Goal: Information Seeking & Learning: Learn about a topic

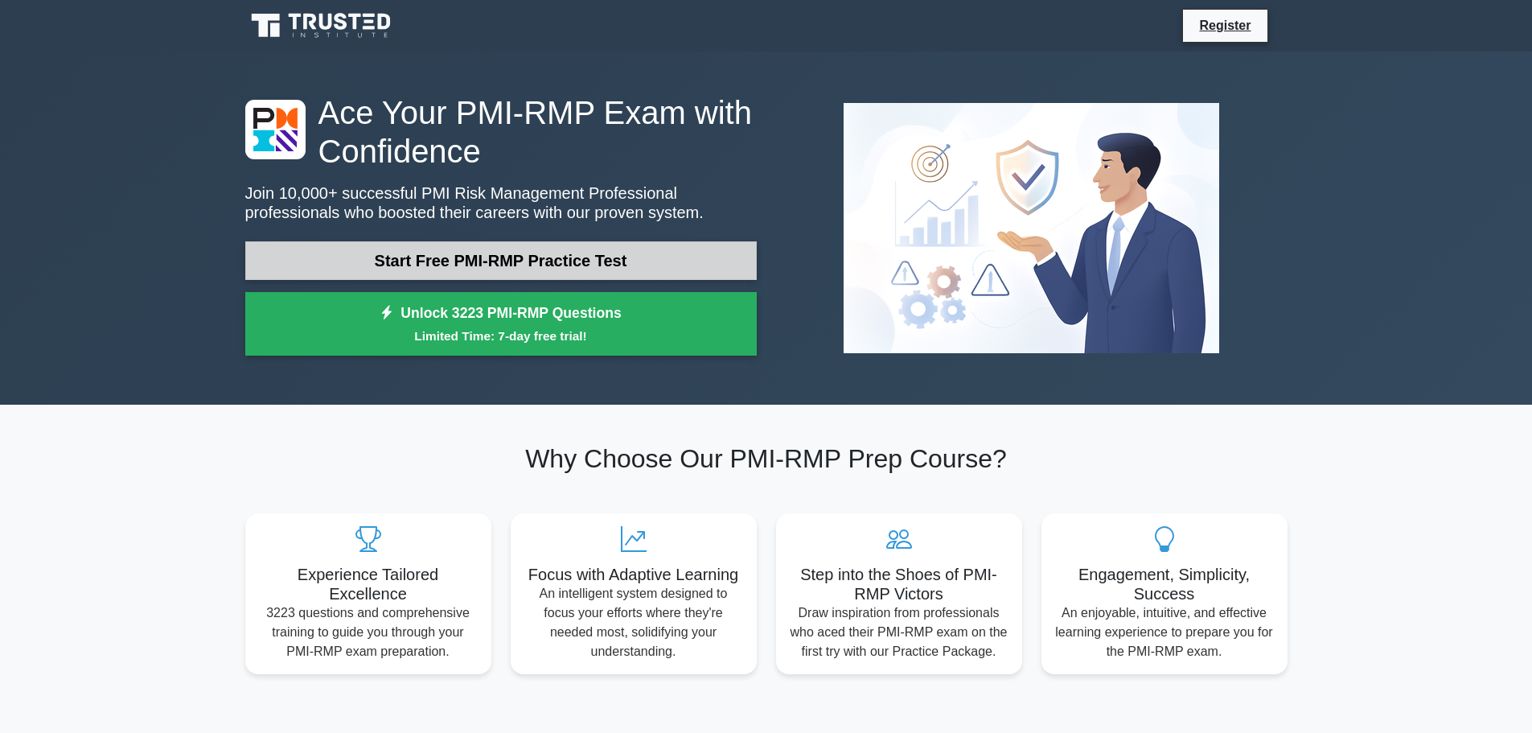
click at [622, 262] on link "Start Free PMI-RMP Practice Test" at bounding box center [501, 260] width 512 height 39
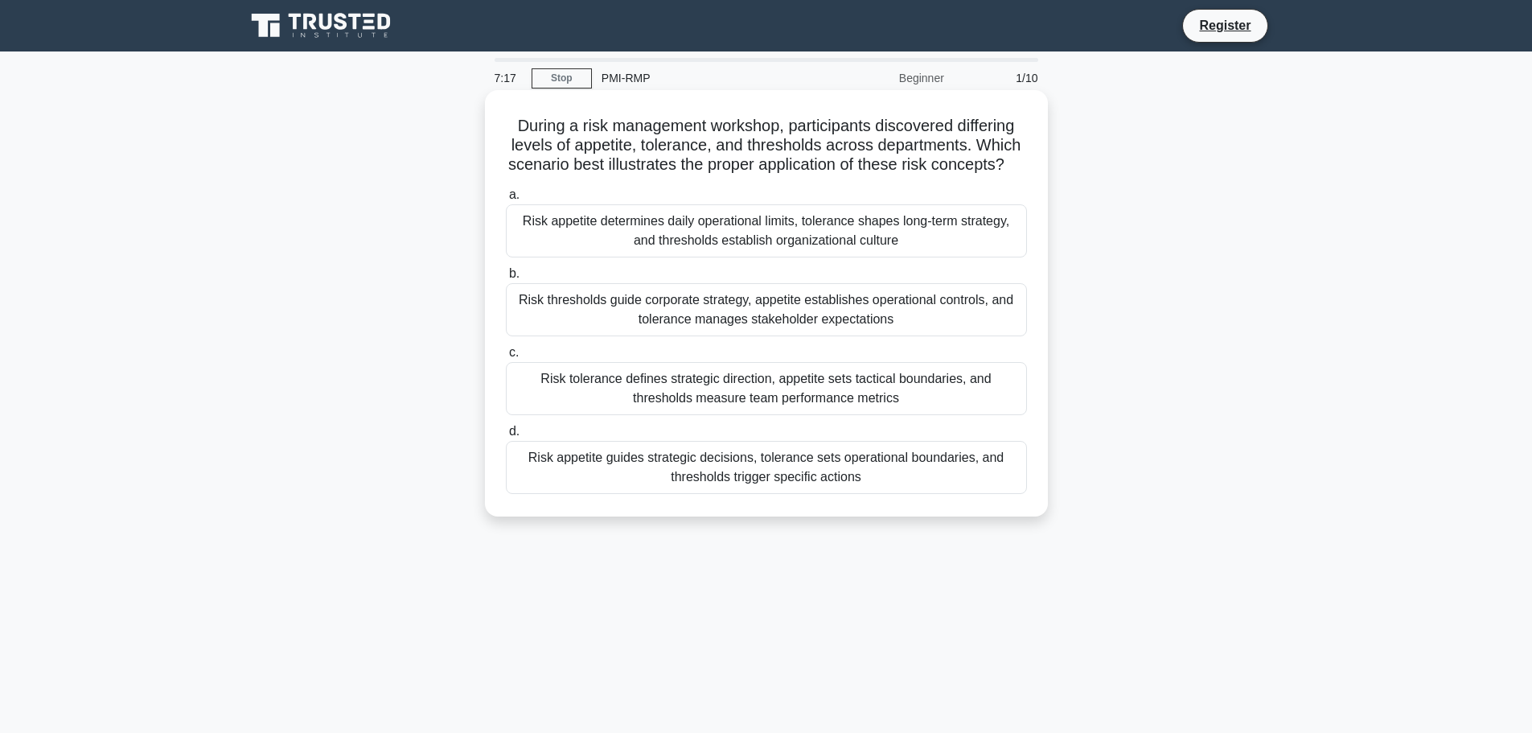
click at [770, 252] on div "Risk appetite determines daily operational limits, tolerance shapes long-term s…" at bounding box center [766, 230] width 521 height 53
click at [506, 200] on input "a. Risk appetite determines daily operational limits, tolerance shapes long-ter…" at bounding box center [506, 195] width 0 height 10
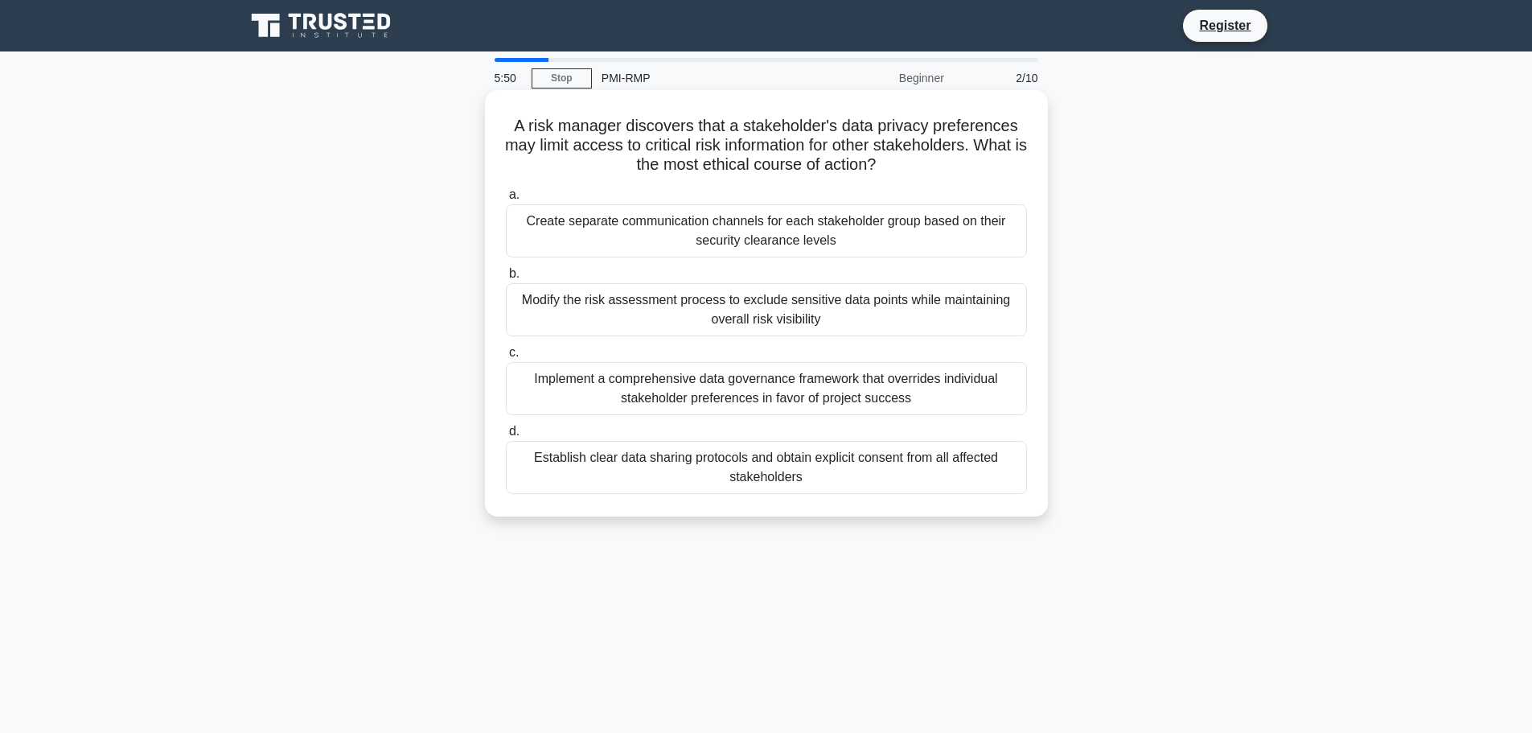
click at [813, 471] on div "Establish clear data sharing protocols and obtain explicit consent from all aff…" at bounding box center [766, 467] width 521 height 53
click at [506, 437] on input "d. Establish clear data sharing protocols and obtain explicit consent from all …" at bounding box center [506, 431] width 0 height 10
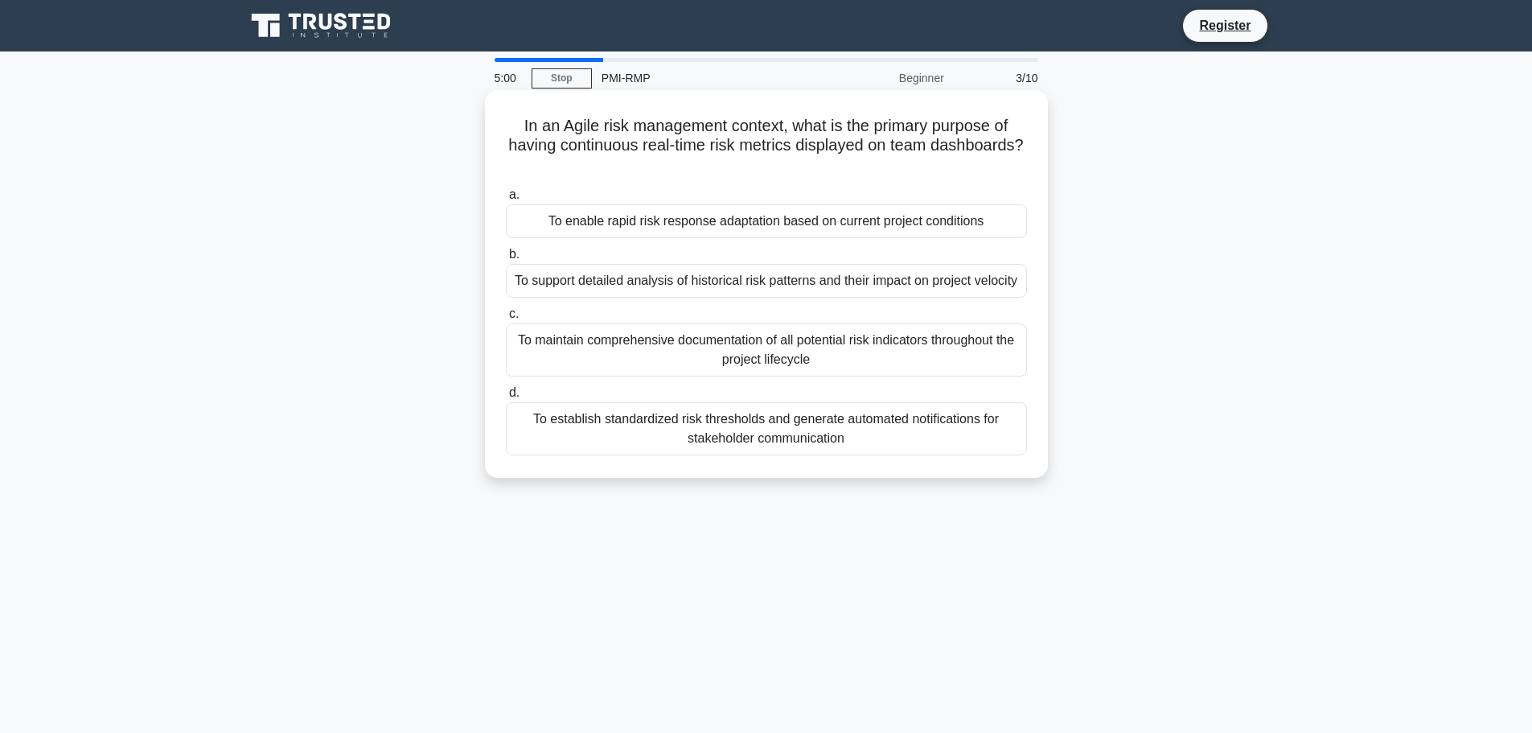
click at [792, 221] on div "To enable rapid risk response adaptation based on current project conditions" at bounding box center [766, 221] width 521 height 34
click at [506, 200] on input "a. To enable rapid risk response adaptation based on current project conditions" at bounding box center [506, 195] width 0 height 10
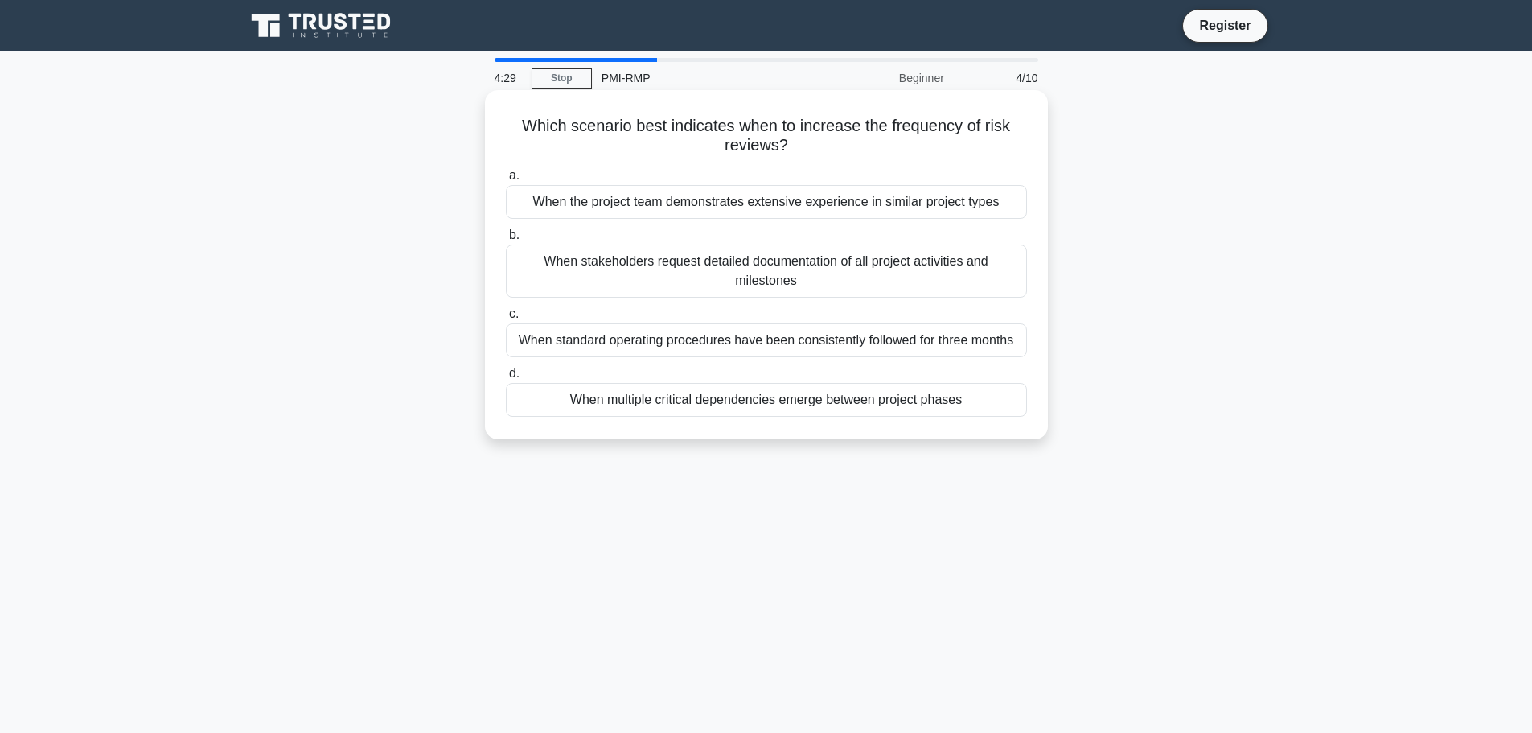
click at [815, 407] on div "When multiple critical dependencies emerge between project phases" at bounding box center [766, 400] width 521 height 34
click at [506, 379] on input "d. When multiple critical dependencies emerge between project phases" at bounding box center [506, 373] width 0 height 10
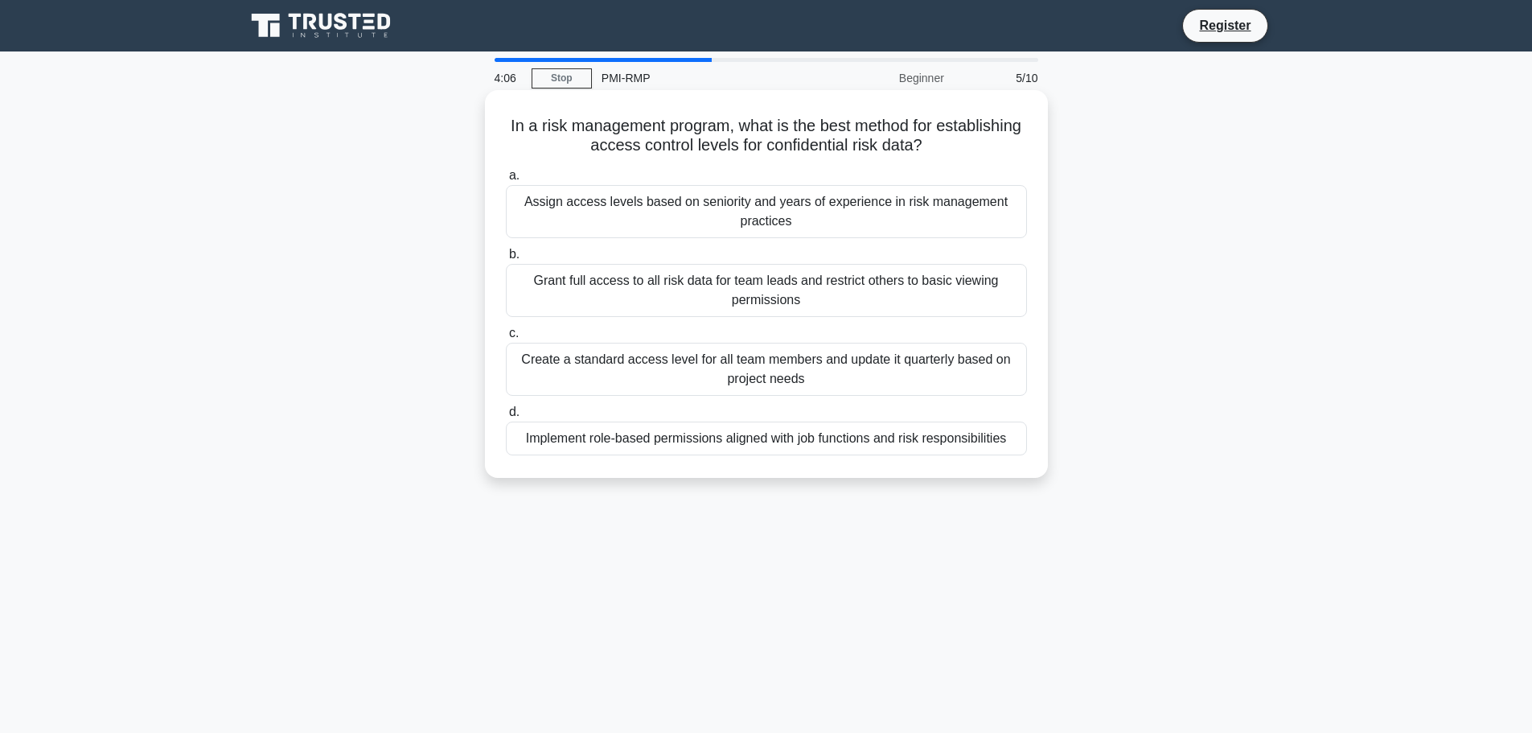
click at [870, 383] on div "Create a standard access level for all team members and update it quarterly bas…" at bounding box center [766, 369] width 521 height 53
click at [506, 339] on input "c. Create a standard access level for all team members and update it quarterly …" at bounding box center [506, 333] width 0 height 10
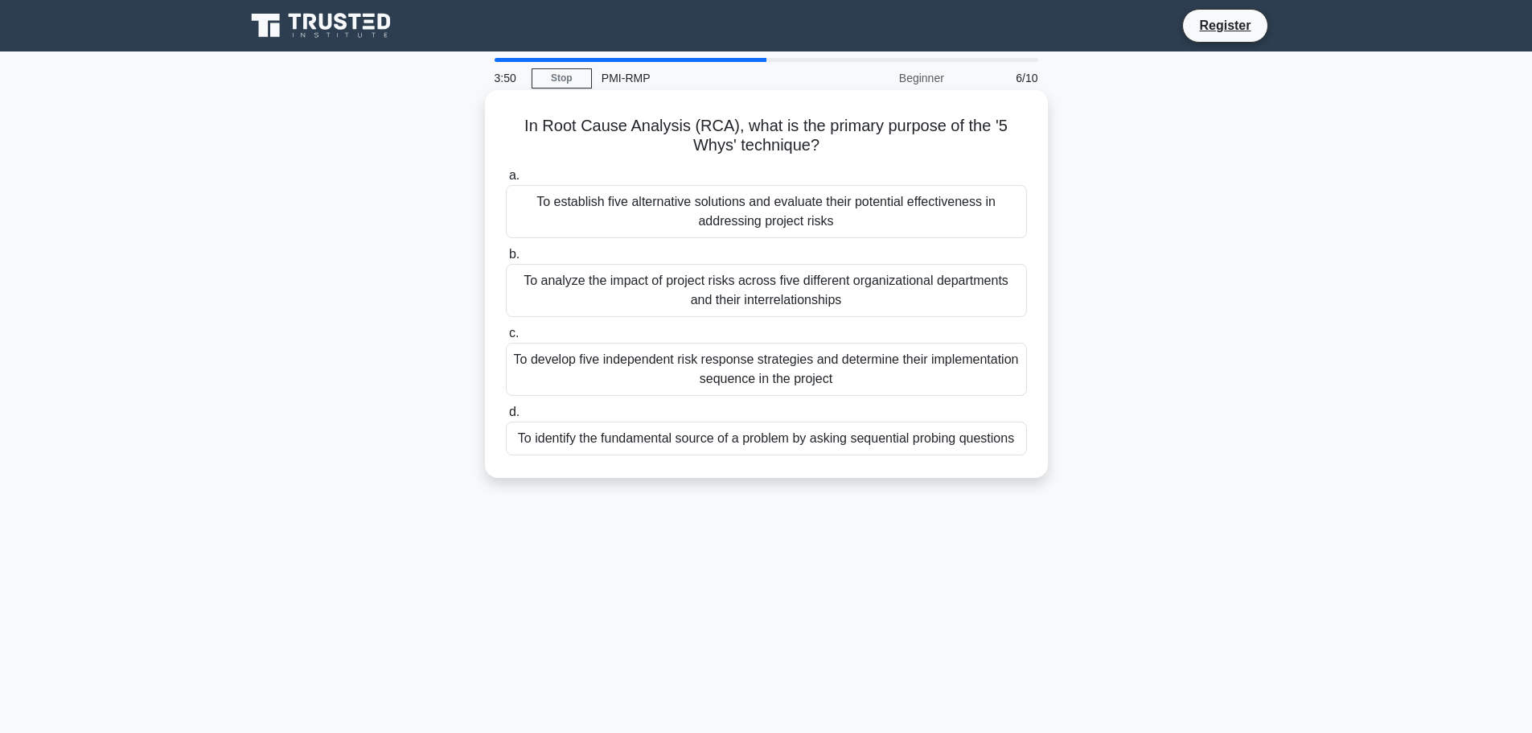
click at [853, 440] on div "To identify the fundamental source of a problem by asking sequential probing qu…" at bounding box center [766, 438] width 521 height 34
click at [506, 417] on input "d. To identify the fundamental source of a problem by asking sequential probing…" at bounding box center [506, 412] width 0 height 10
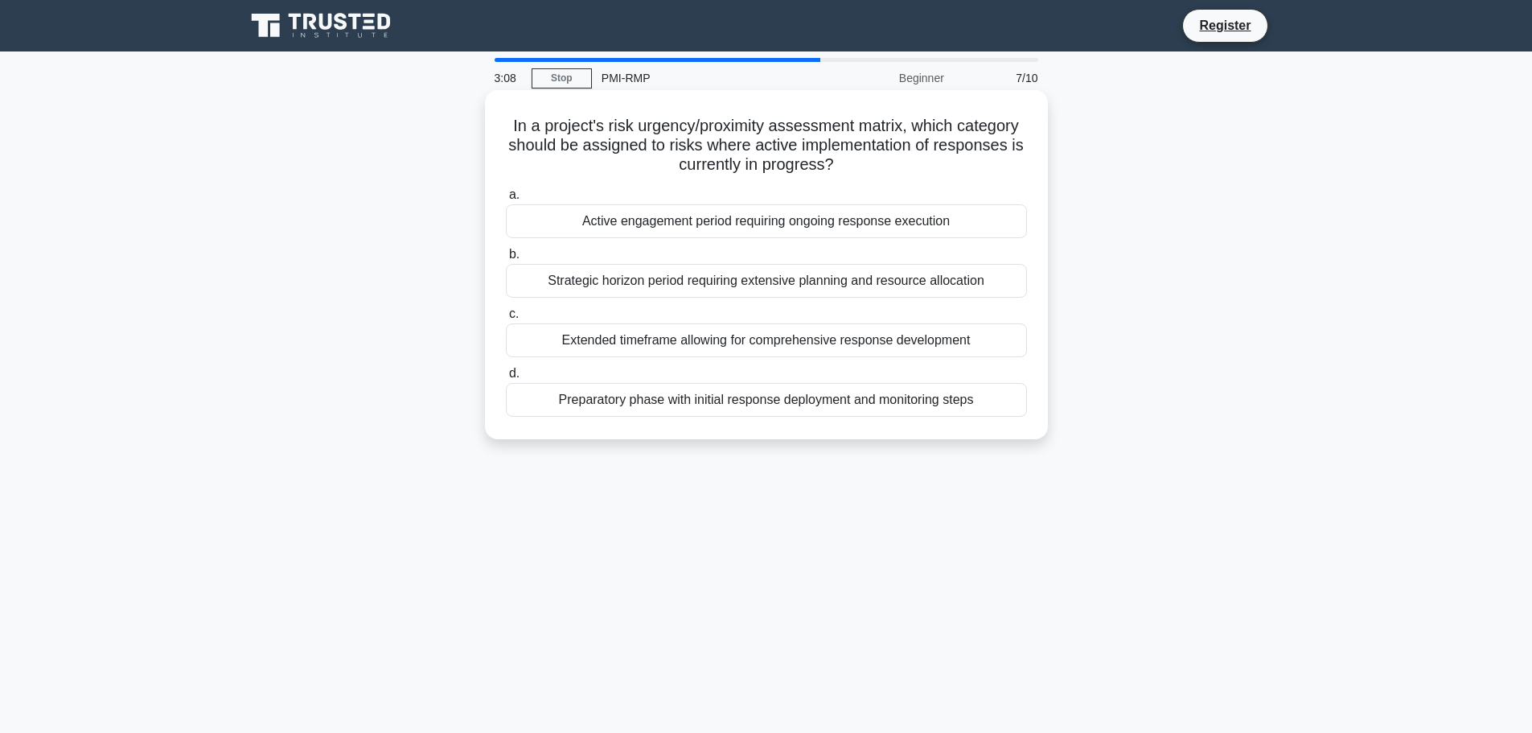
click at [869, 401] on div "Preparatory phase with initial response deployment and monitoring steps" at bounding box center [766, 400] width 521 height 34
click at [506, 379] on input "d. Preparatory phase with initial response deployment and monitoring steps" at bounding box center [506, 373] width 0 height 10
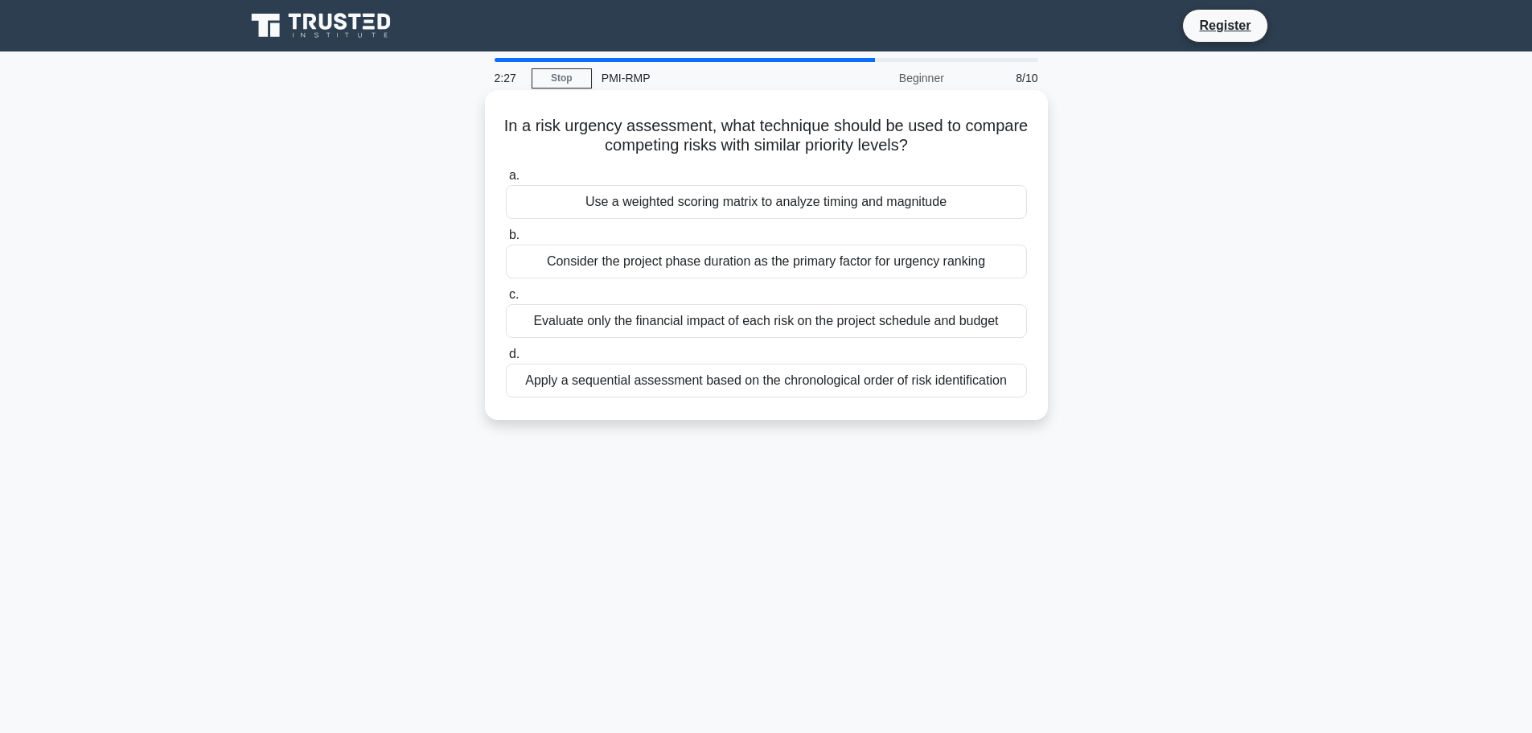
click at [902, 202] on div "Use a weighted scoring matrix to analyze timing and magnitude" at bounding box center [766, 202] width 521 height 34
click at [506, 181] on input "a. Use a weighted scoring matrix to analyze timing and magnitude" at bounding box center [506, 176] width 0 height 10
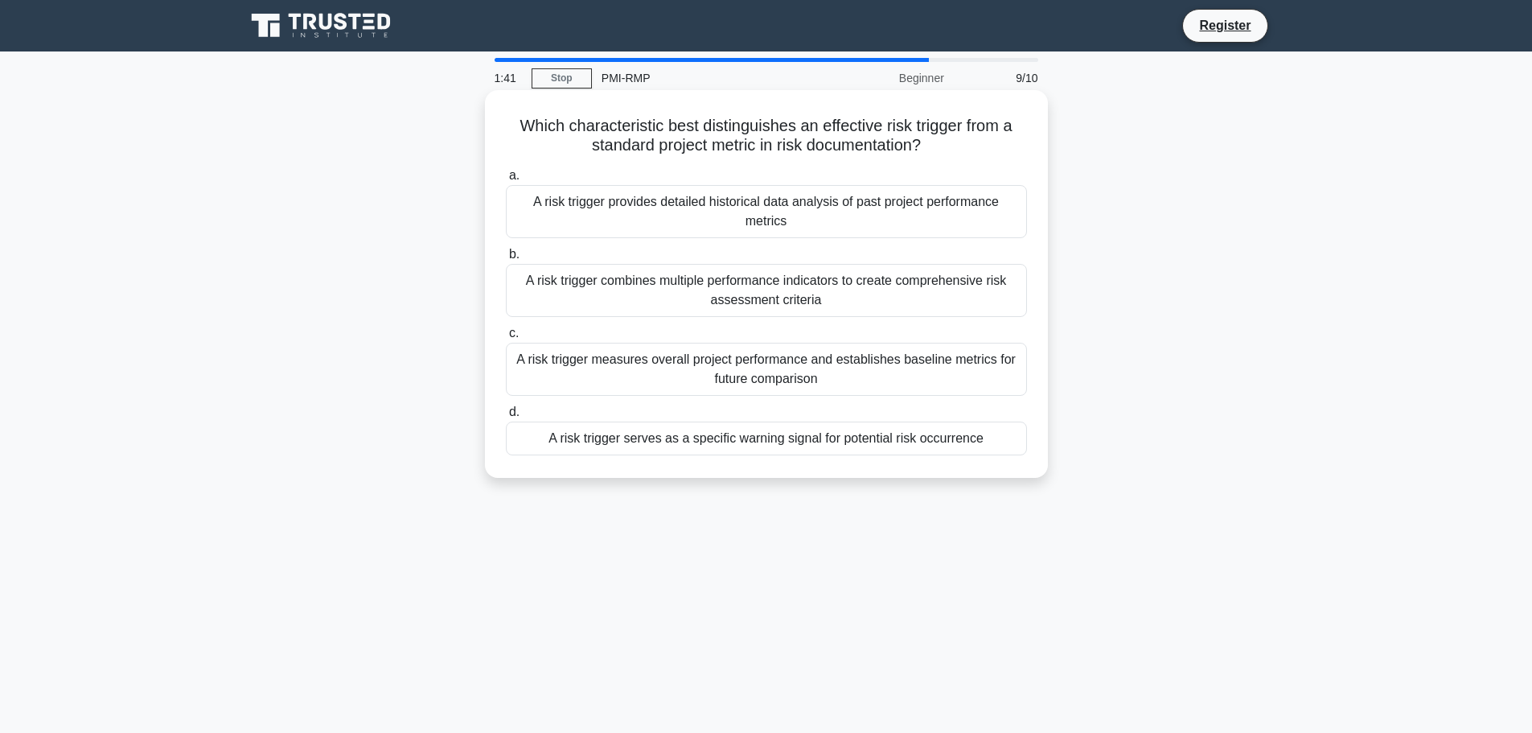
click at [848, 442] on div "A risk trigger serves as a specific warning signal for potential risk occurrence" at bounding box center [766, 438] width 521 height 34
click at [506, 417] on input "d. A risk trigger serves as a specific warning signal for potential risk occurr…" at bounding box center [506, 412] width 0 height 10
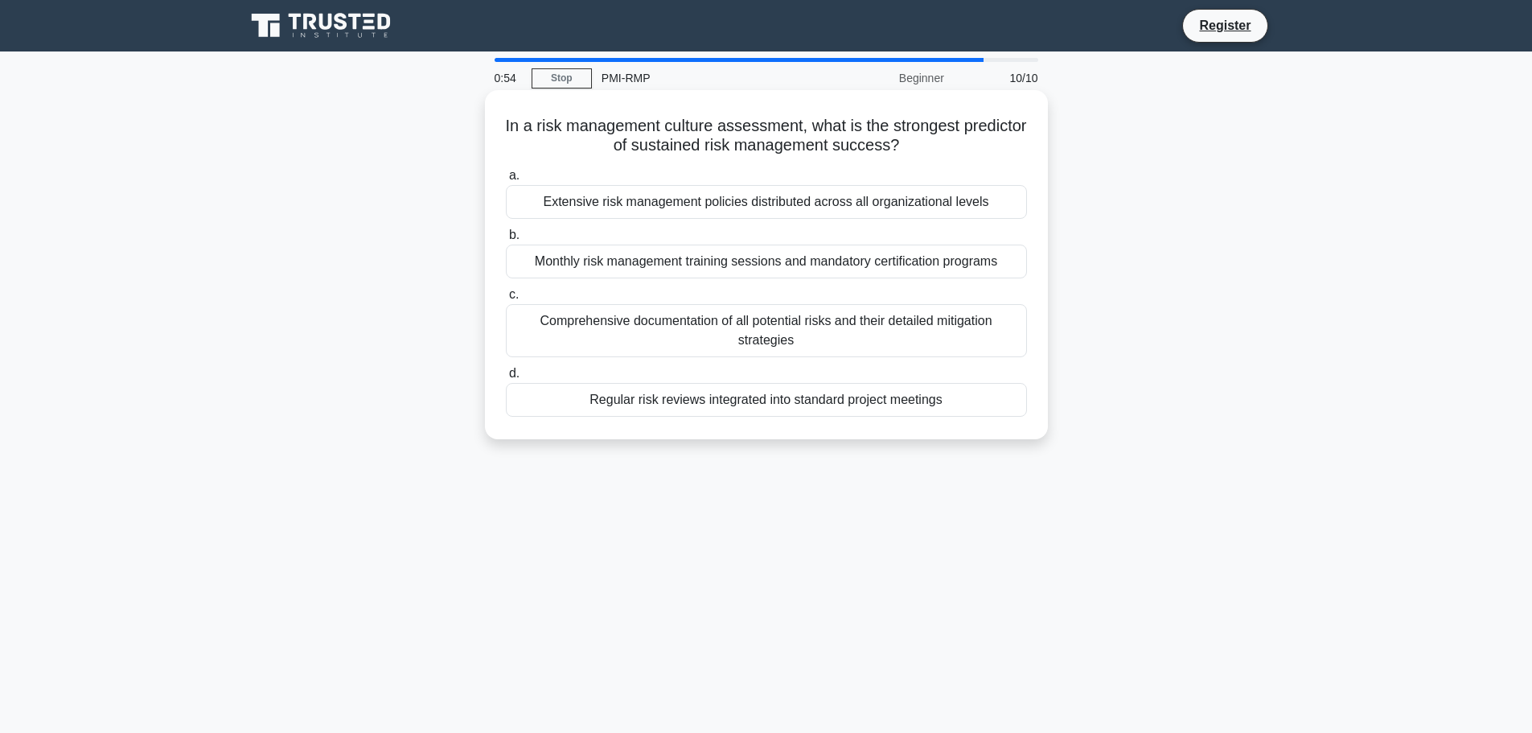
click at [824, 339] on div "Comprehensive documentation of all potential risks and their detailed mitigatio…" at bounding box center [766, 330] width 521 height 53
click at [506, 300] on input "c. Comprehensive documentation of all potential risks and their detailed mitiga…" at bounding box center [506, 295] width 0 height 10
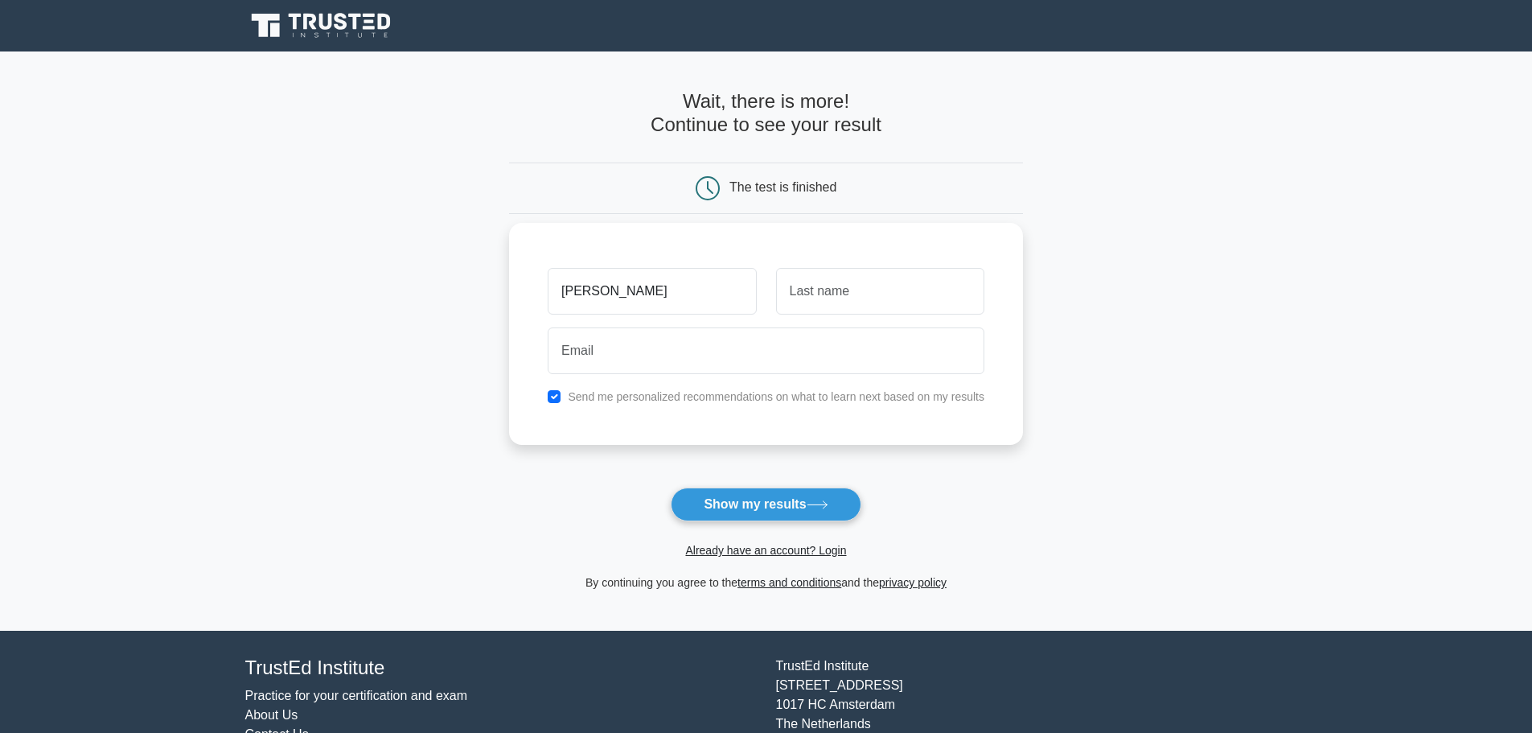
click at [701, 304] on input "Alexandros Tonas" at bounding box center [652, 291] width 208 height 47
type input "Alexandros"
click at [894, 298] on input "text" at bounding box center [880, 291] width 208 height 47
type input "tonas"
click at [775, 362] on input "email" at bounding box center [766, 350] width 437 height 47
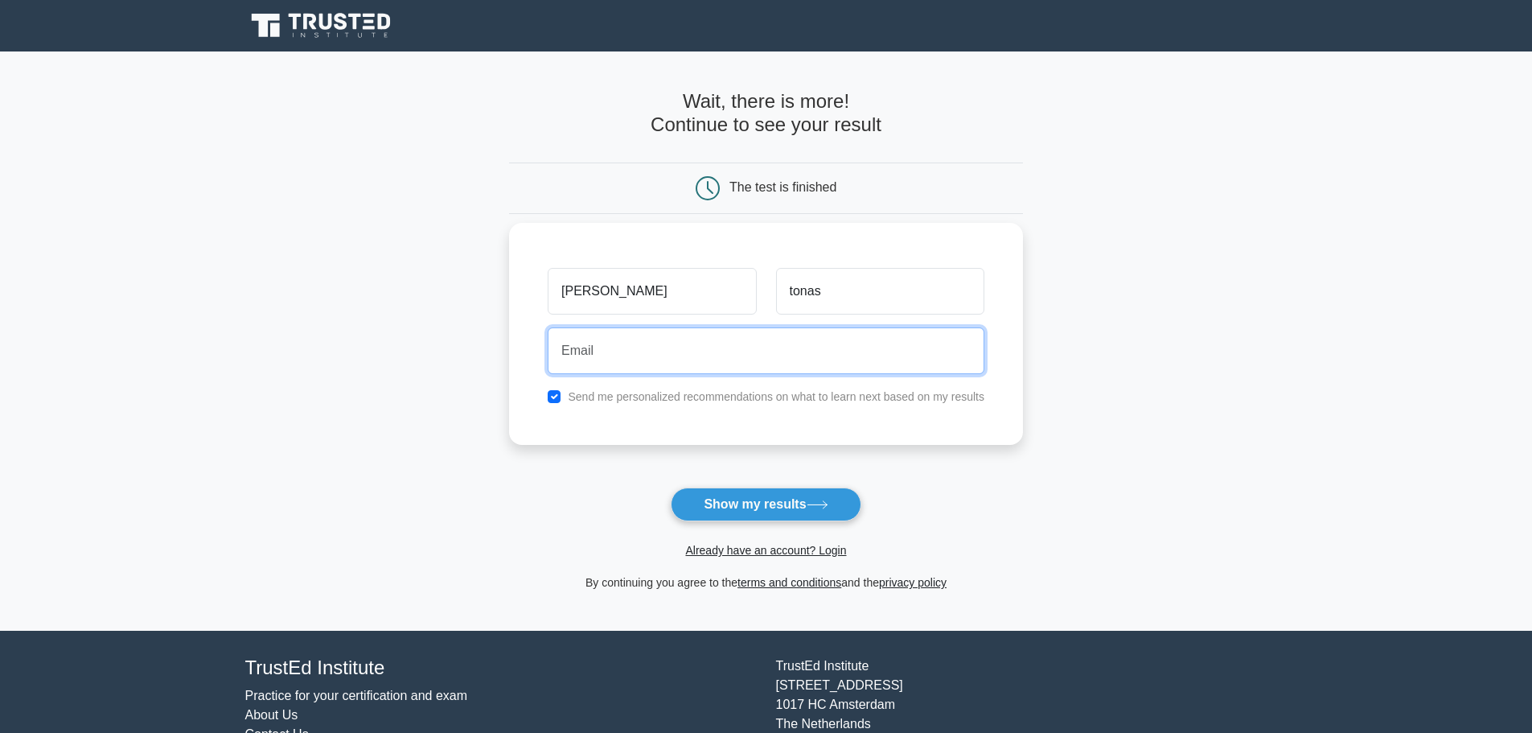
type input "alextonas@gmail.com"
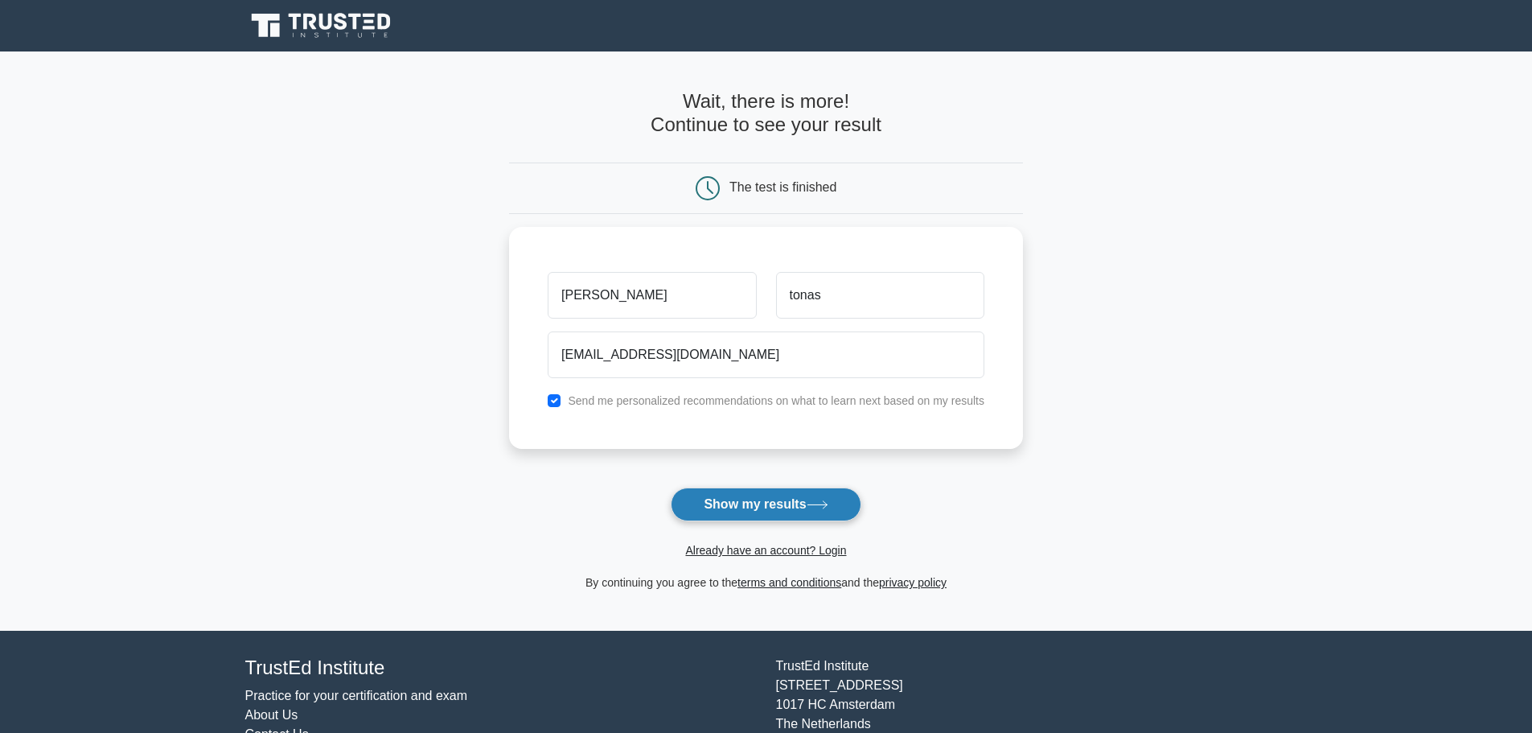
click at [764, 506] on button "Show my results" at bounding box center [766, 504] width 190 height 34
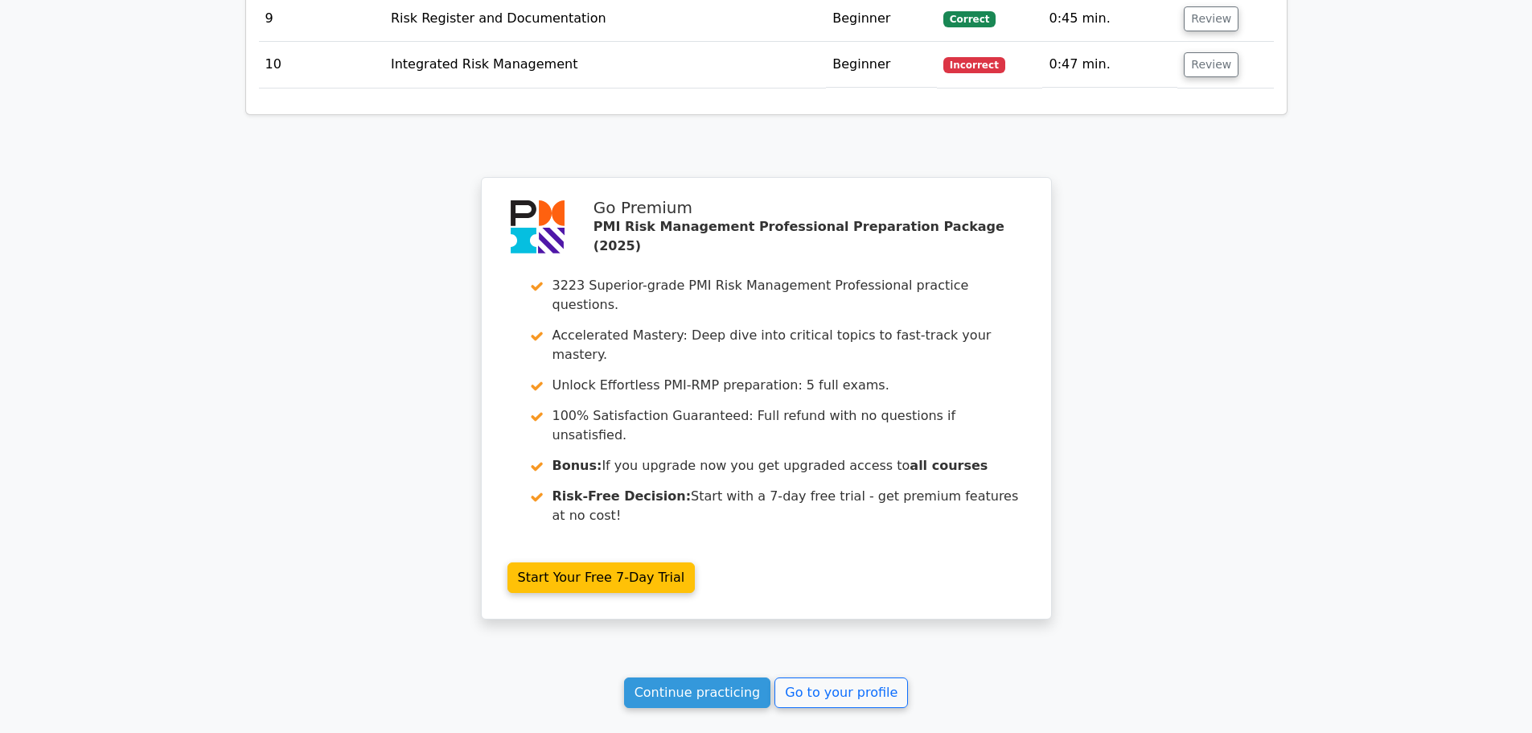
scroll to position [2915, 0]
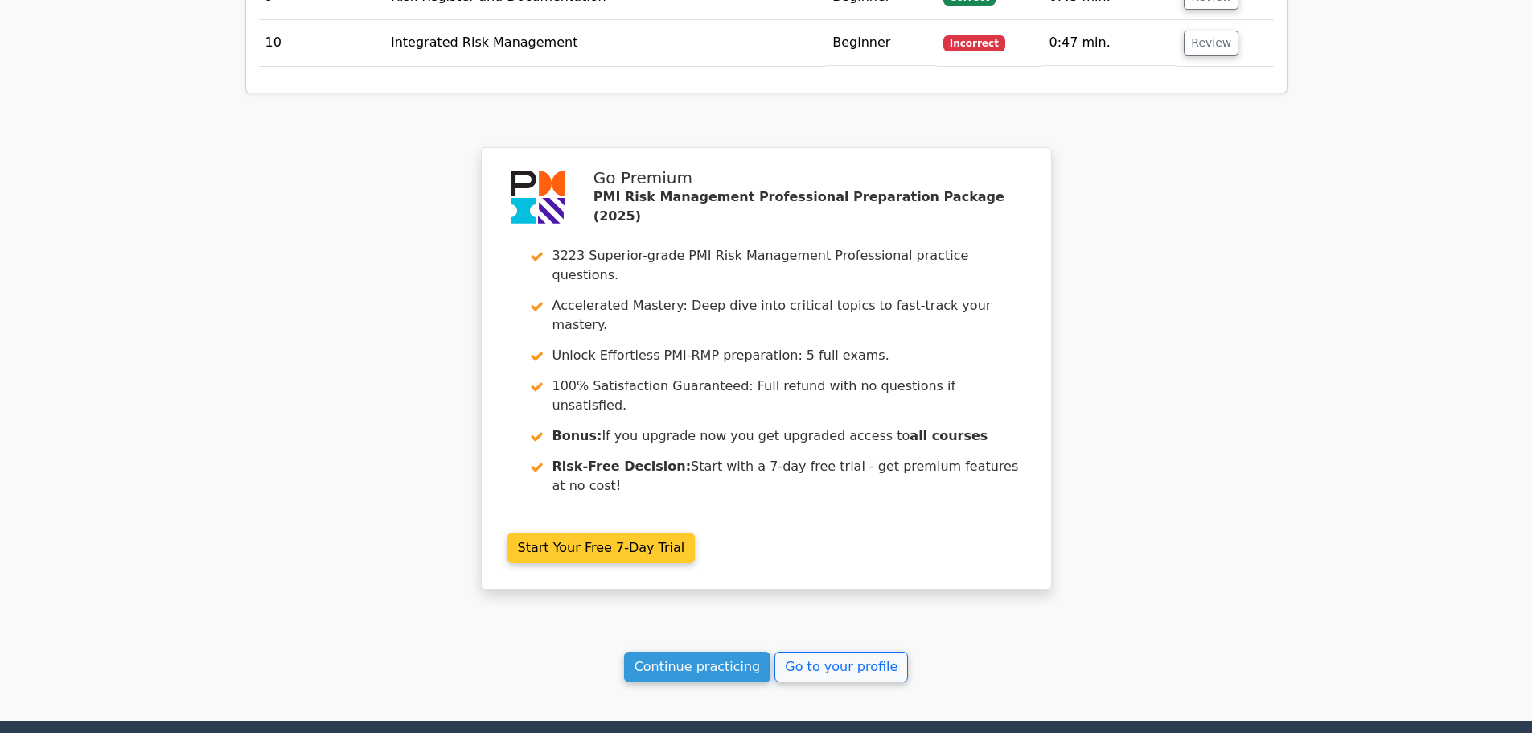
click at [642, 532] on link "Start Your Free 7-Day Trial" at bounding box center [602, 547] width 188 height 31
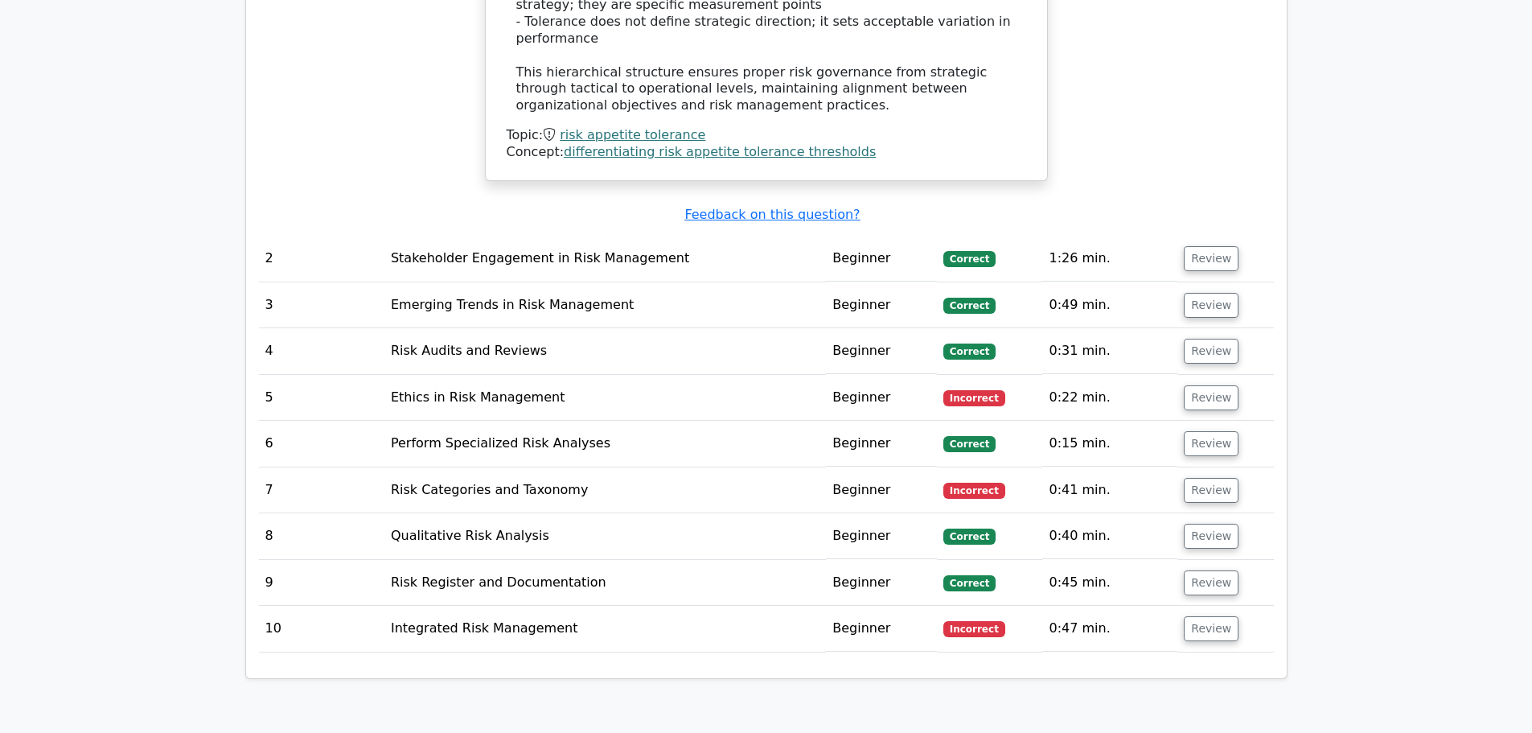
scroll to position [2593, 0]
